Goal: Transaction & Acquisition: Book appointment/travel/reservation

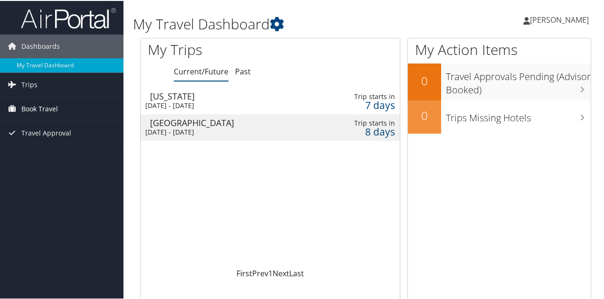
click at [40, 108] on span "Book Travel" at bounding box center [39, 108] width 37 height 24
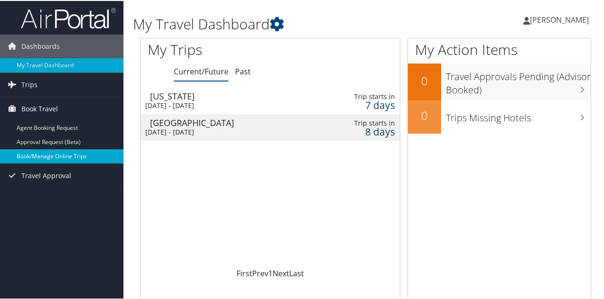
click at [44, 156] on link "Book/Manage Online Trips" at bounding box center [61, 156] width 123 height 14
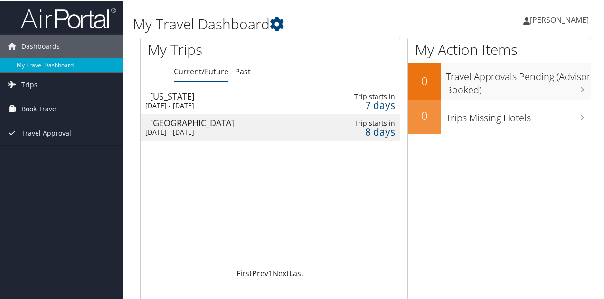
click at [39, 109] on span "Book Travel" at bounding box center [39, 108] width 37 height 24
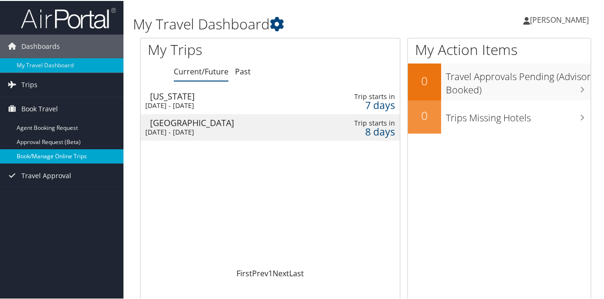
click at [49, 156] on link "Book/Manage Online Trips" at bounding box center [61, 156] width 123 height 14
